Goal: Task Accomplishment & Management: Manage account settings

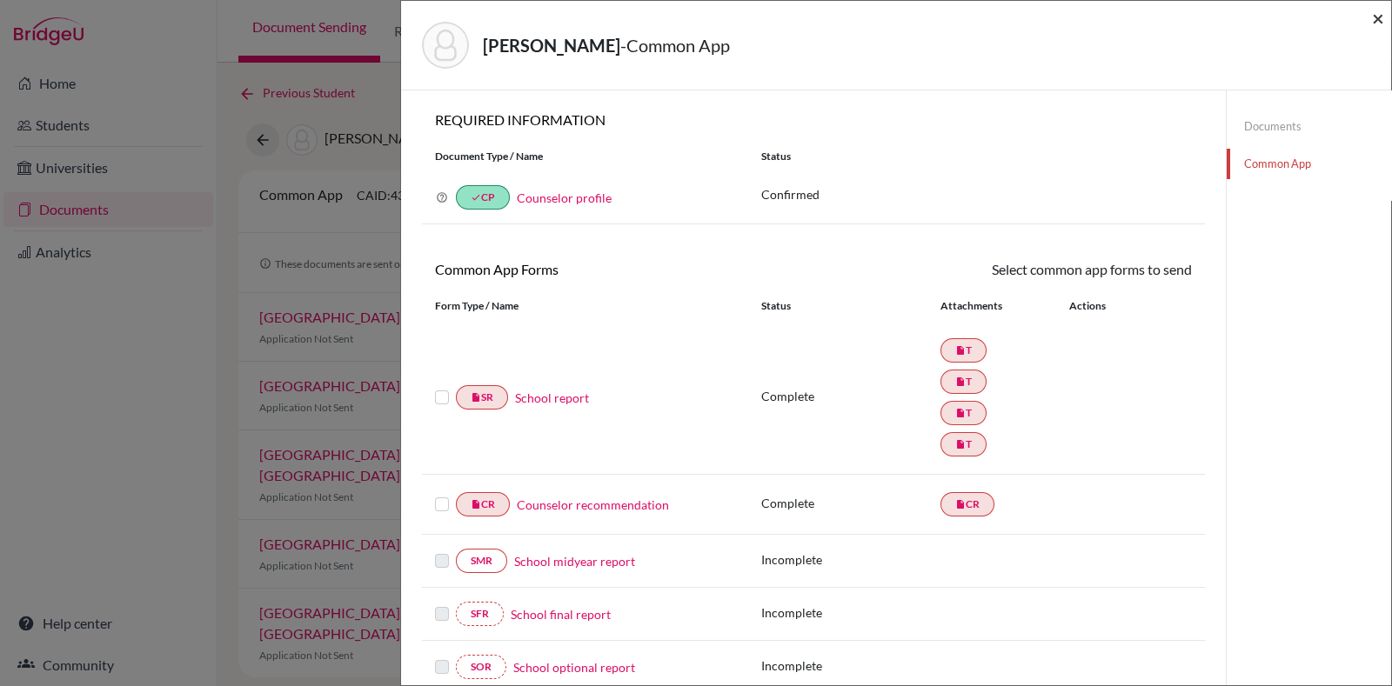
click at [1376, 19] on span "×" at bounding box center [1378, 17] width 12 height 25
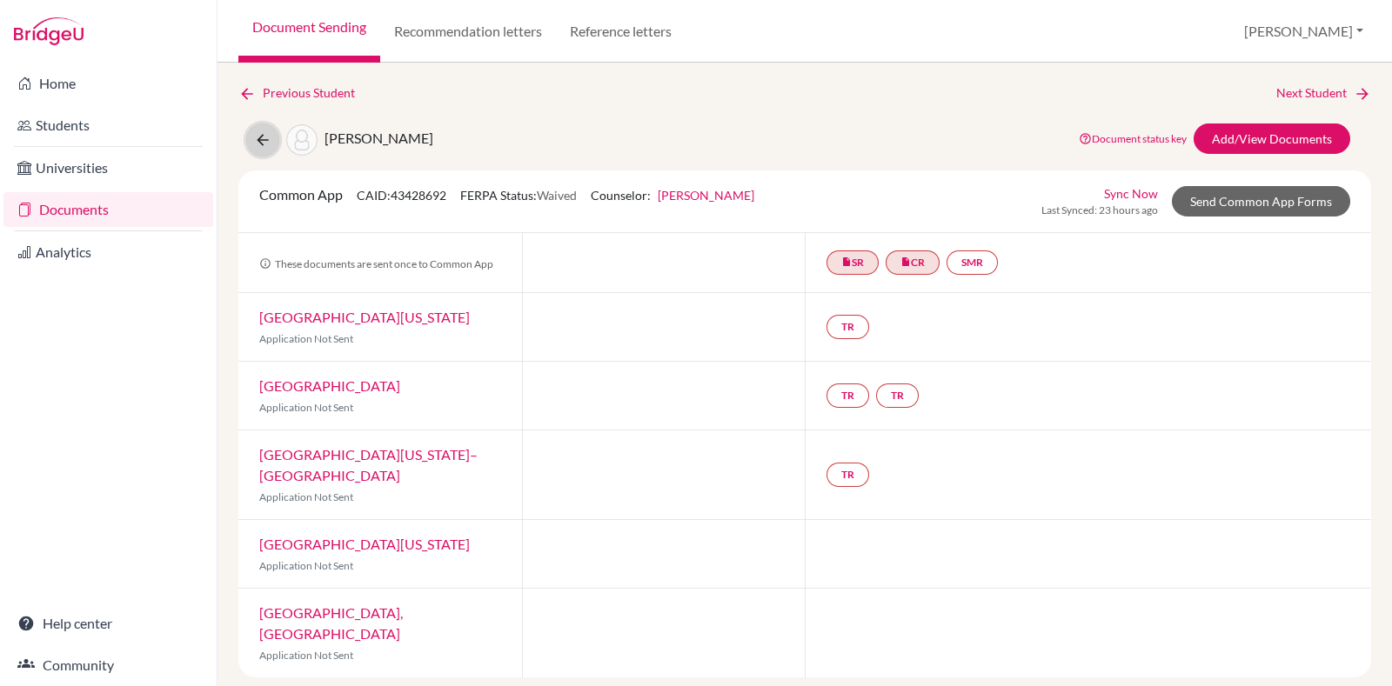
click at [270, 151] on button at bounding box center [262, 140] width 33 height 33
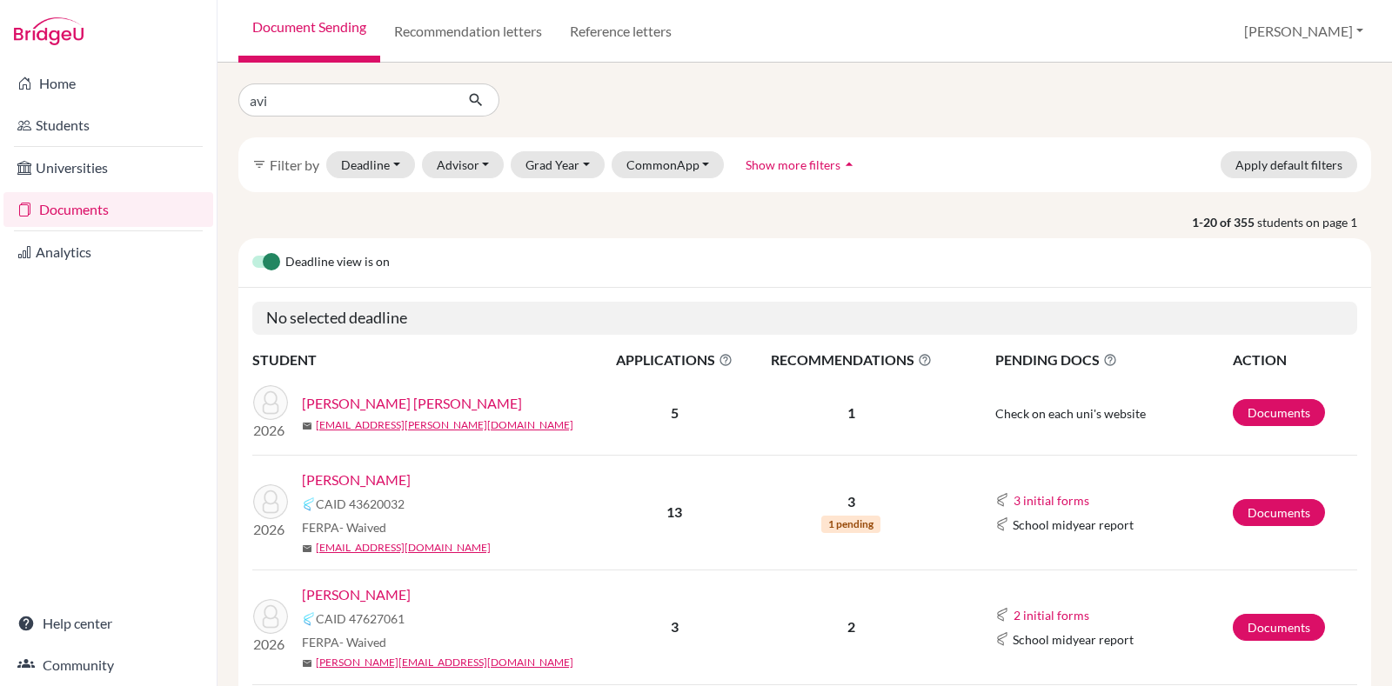
type input "avishta"
click at [486, 94] on button "submit" at bounding box center [476, 100] width 46 height 33
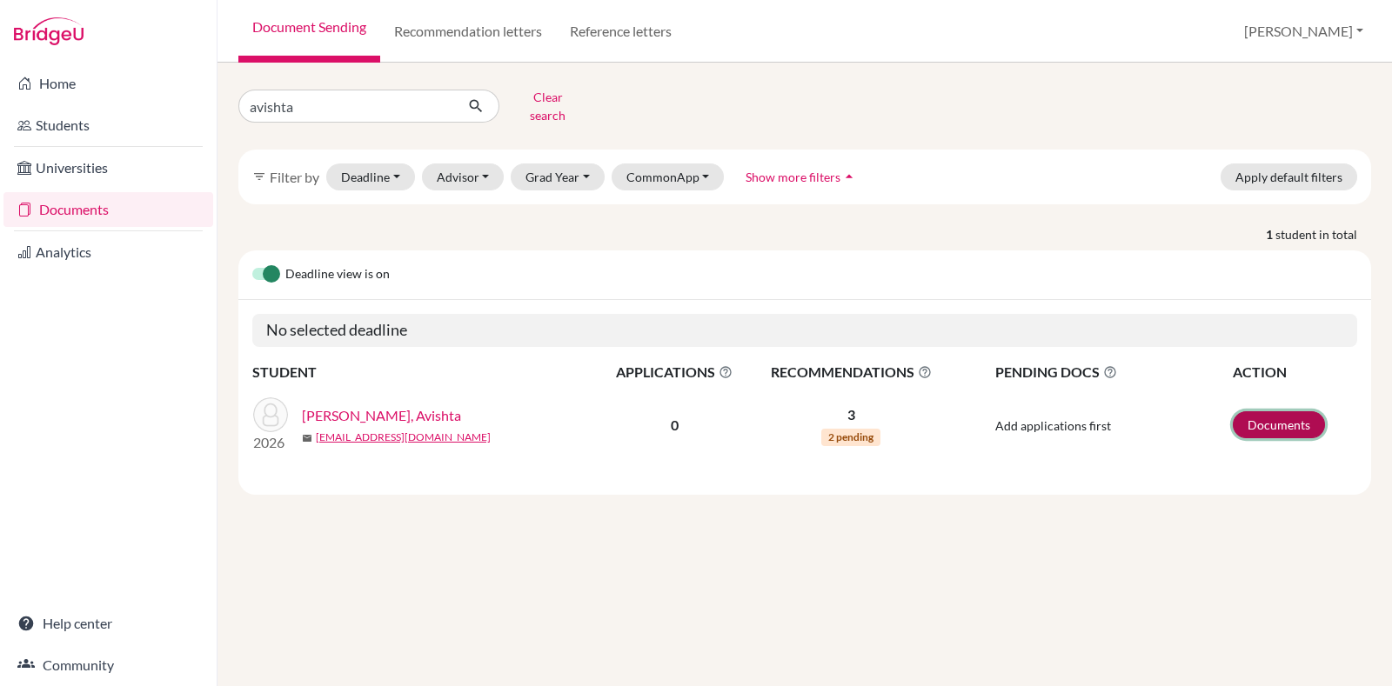
click at [1255, 411] on link "Documents" at bounding box center [1279, 424] width 92 height 27
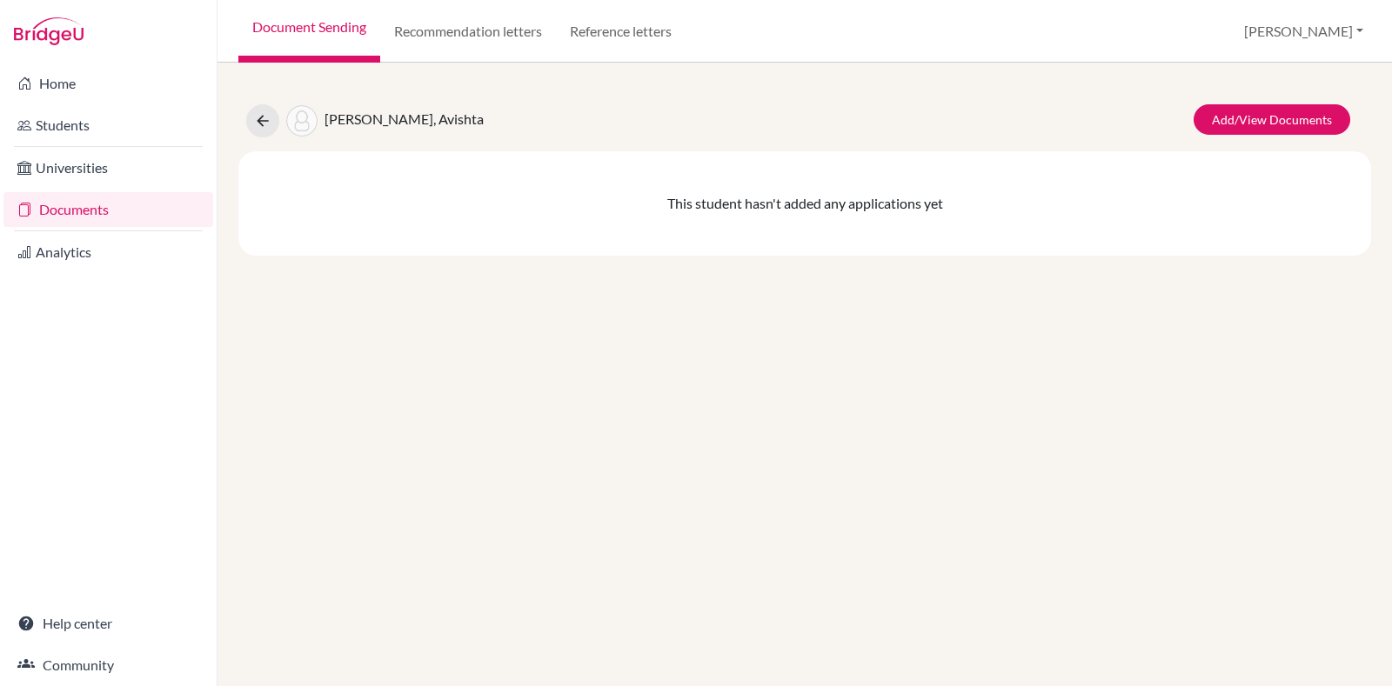
click at [1185, 120] on div "Add/View Documents" at bounding box center [1268, 120] width 190 height 33
click at [1231, 117] on link "Add/View Documents" at bounding box center [1271, 119] width 157 height 30
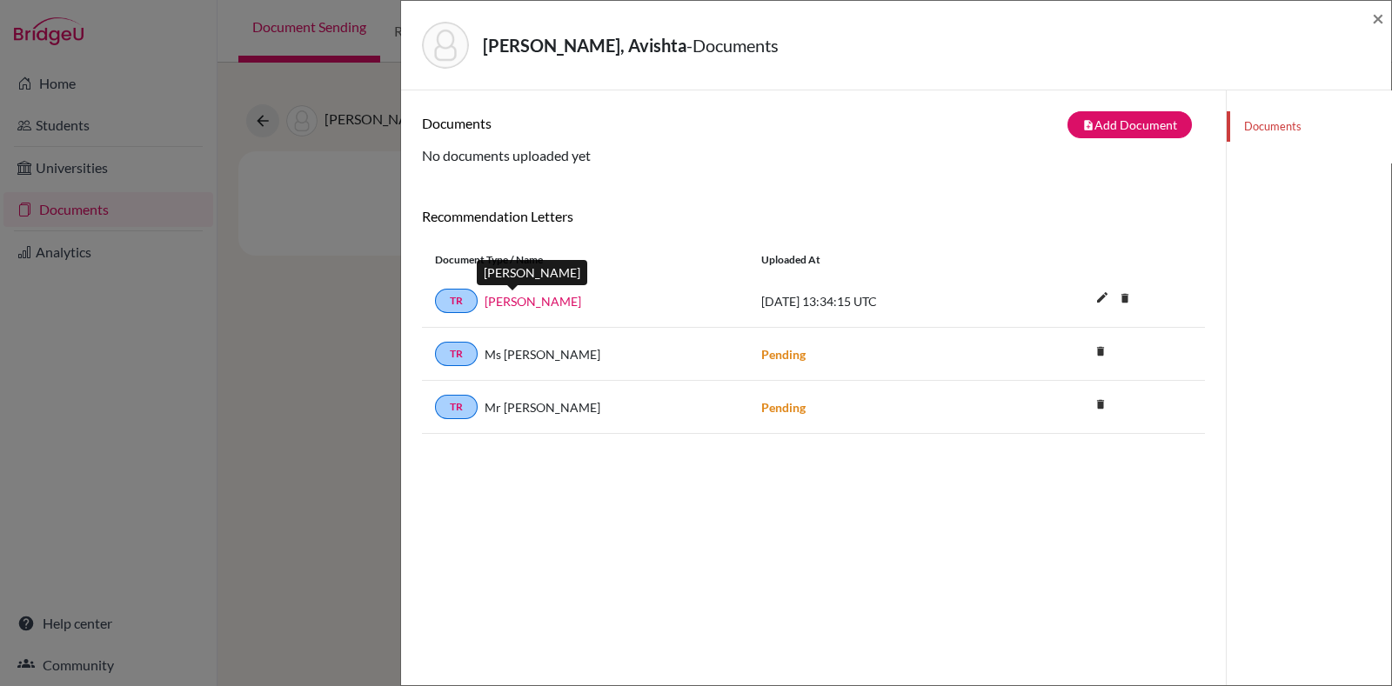
click at [501, 304] on link "[PERSON_NAME]" at bounding box center [532, 301] width 97 height 18
